Goal: Transaction & Acquisition: Purchase product/service

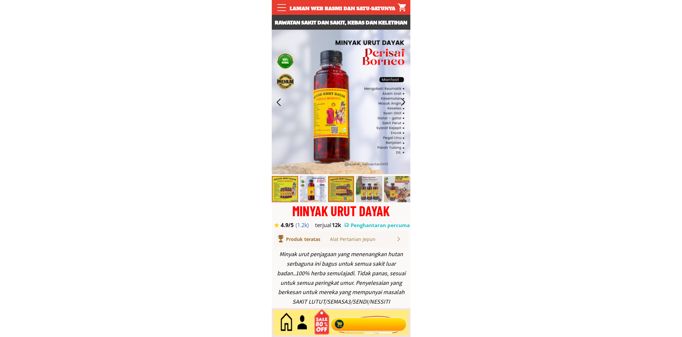
click at [384, 324] on div at bounding box center [369, 323] width 80 height 22
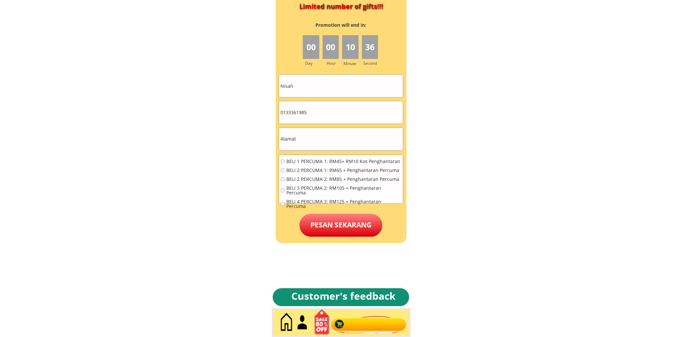
scroll to position [2988, 0]
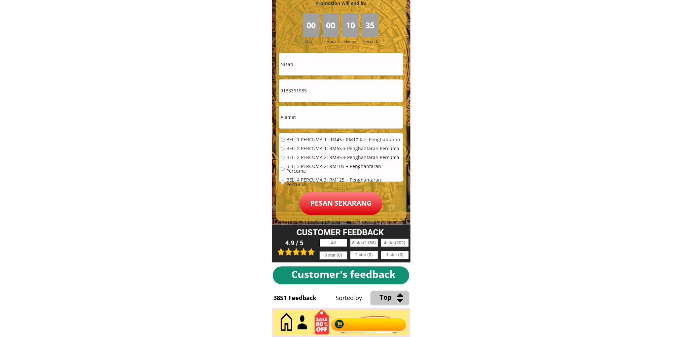
click at [318, 116] on input "text" at bounding box center [341, 117] width 124 height 22
paste input "248.taman sri manir..21200.kuala terengganu"
type input "248.taman sri manir..21200.kuala terengganu"
click at [336, 93] on input "0133361985" at bounding box center [341, 91] width 124 height 22
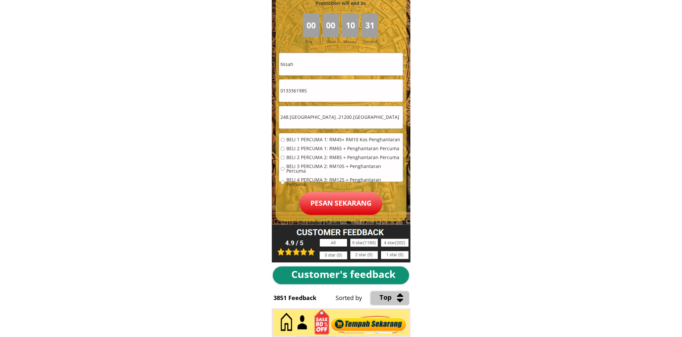
click at [336, 93] on input "0133361985" at bounding box center [341, 91] width 124 height 22
click at [336, 92] on input "0133361985" at bounding box center [341, 91] width 124 height 22
paste input "79523026"
type input "0179523026"
click at [321, 61] on input "Nisah" at bounding box center [341, 64] width 124 height 22
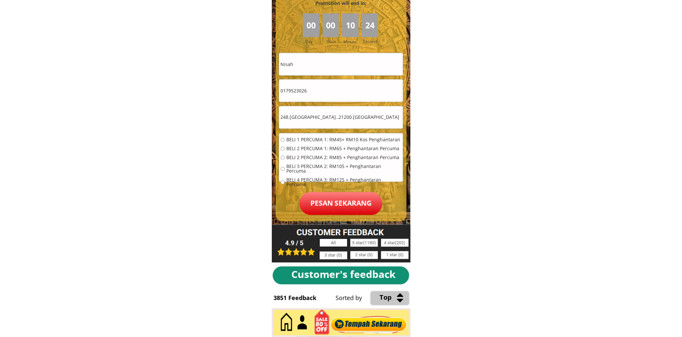
click at [321, 61] on input "Nisah" at bounding box center [341, 64] width 124 height 22
paste input "Chua lit choo"
type input "Chua lit choo"
click at [307, 150] on span "BELI 2 PERCUMA 1: RM65 + Penghantaran Percuma" at bounding box center [343, 149] width 115 height 5
radio input "true"
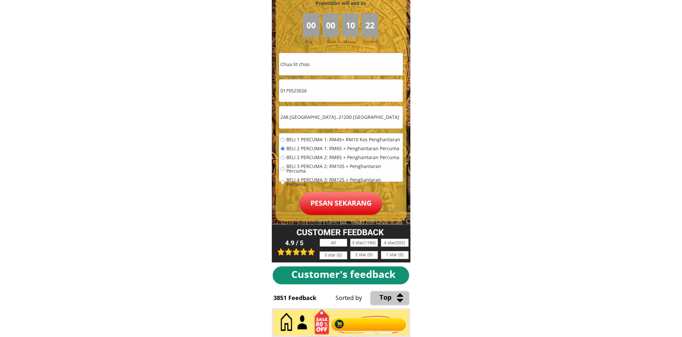
click at [336, 203] on p "Pesan sekarang" at bounding box center [341, 203] width 83 height 23
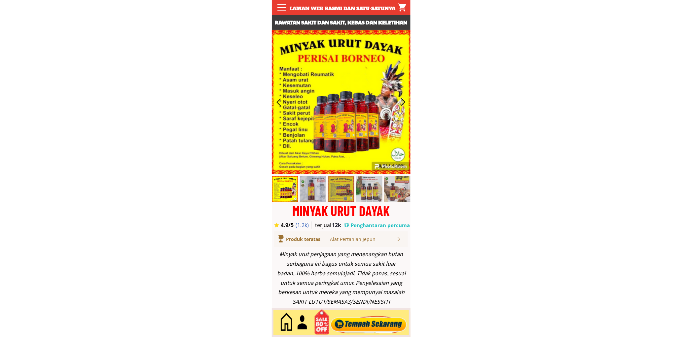
click at [381, 321] on div at bounding box center [369, 323] width 80 height 22
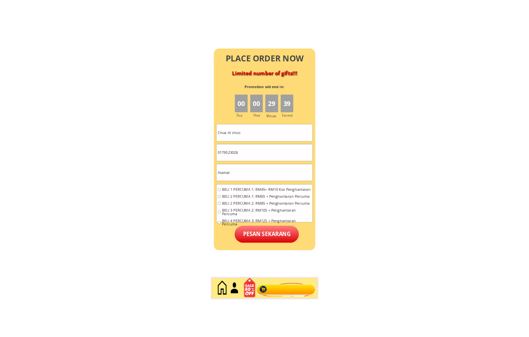
scroll to position [2927, 0]
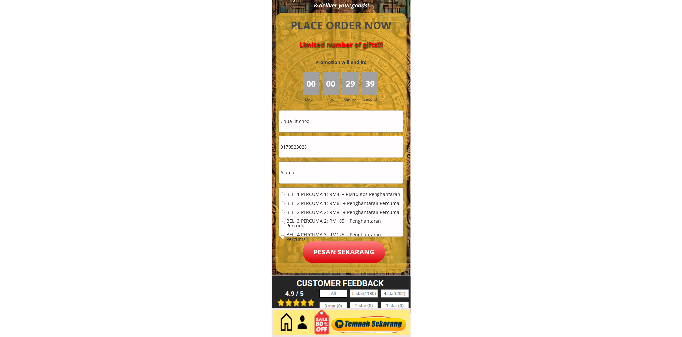
click at [342, 113] on input "Chua lit choo" at bounding box center [341, 121] width 124 height 21
paste input "[PERSON_NAME]"
type input "[PERSON_NAME]"
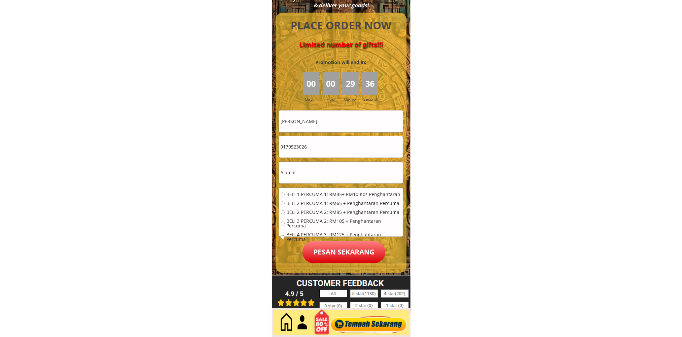
drag, startPoint x: 316, startPoint y: 164, endPoint x: 327, endPoint y: 150, distance: 18.1
click at [316, 164] on input "text" at bounding box center [341, 172] width 124 height 21
click at [330, 145] on input "0179523026" at bounding box center [341, 146] width 124 height 21
paste input "111693928"
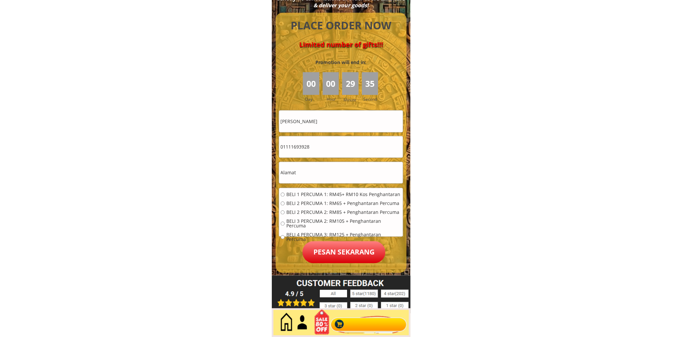
type input "01111693928"
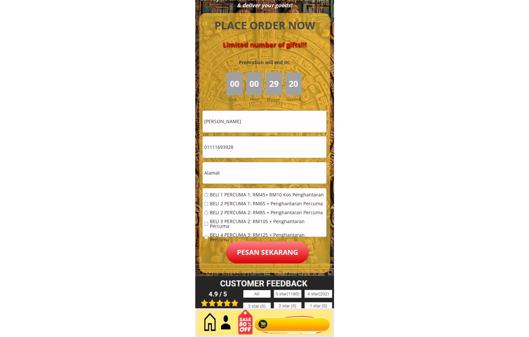
click at [249, 165] on input "text" at bounding box center [264, 172] width 124 height 21
click at [248, 165] on input "text" at bounding box center [264, 172] width 124 height 21
paste input "[STREET_ADDRESS][PERSON_NAME]"
type input "[STREET_ADDRESS][PERSON_NAME]"
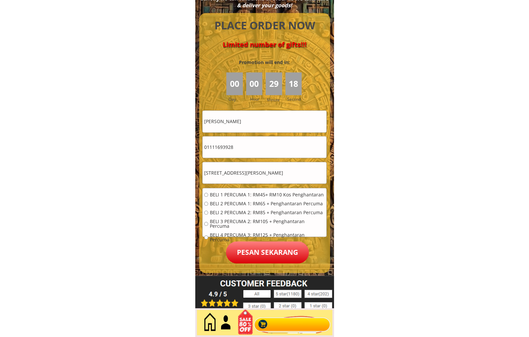
scroll to position [0, 0]
click at [253, 197] on span "BELI 1 PERCUMA 1: RM45+ RM10 Kos Penghantaran" at bounding box center [267, 195] width 115 height 5
radio input "true"
click at [257, 245] on p "Pesan sekarang" at bounding box center [267, 252] width 83 height 22
